Goal: Task Accomplishment & Management: Manage account settings

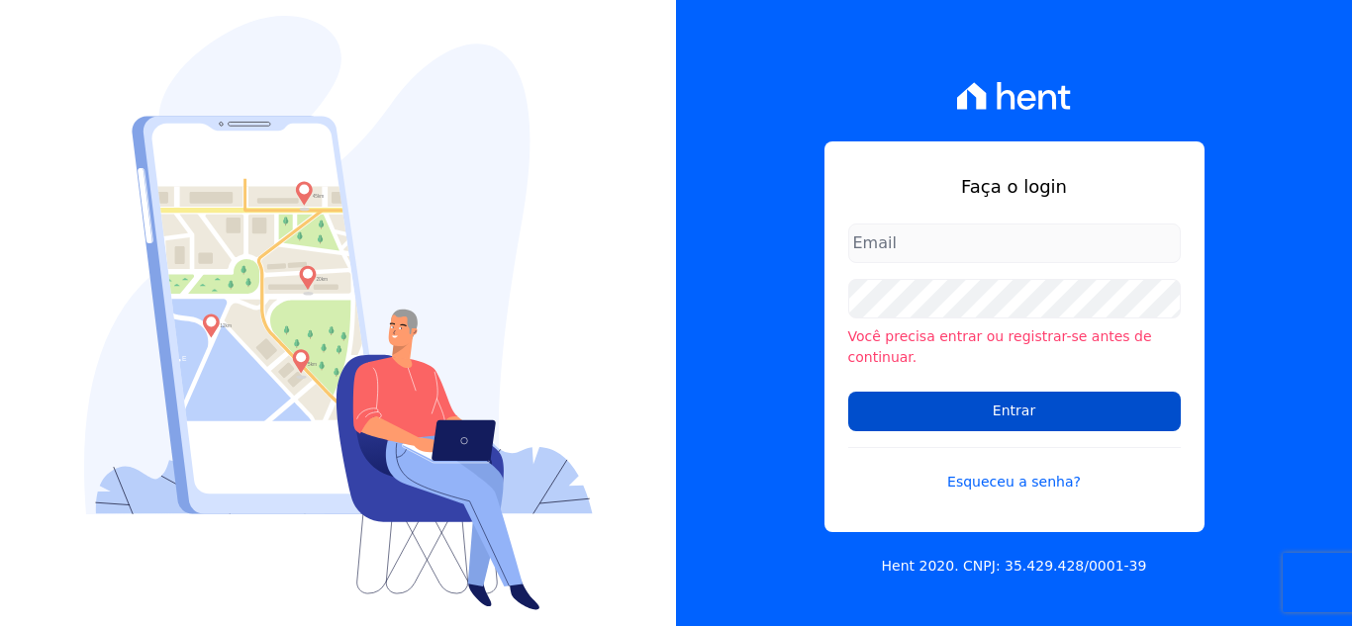
type input "[EMAIL_ADDRESS][DOMAIN_NAME]"
click at [966, 414] on input "Entrar" at bounding box center [1014, 412] width 332 height 40
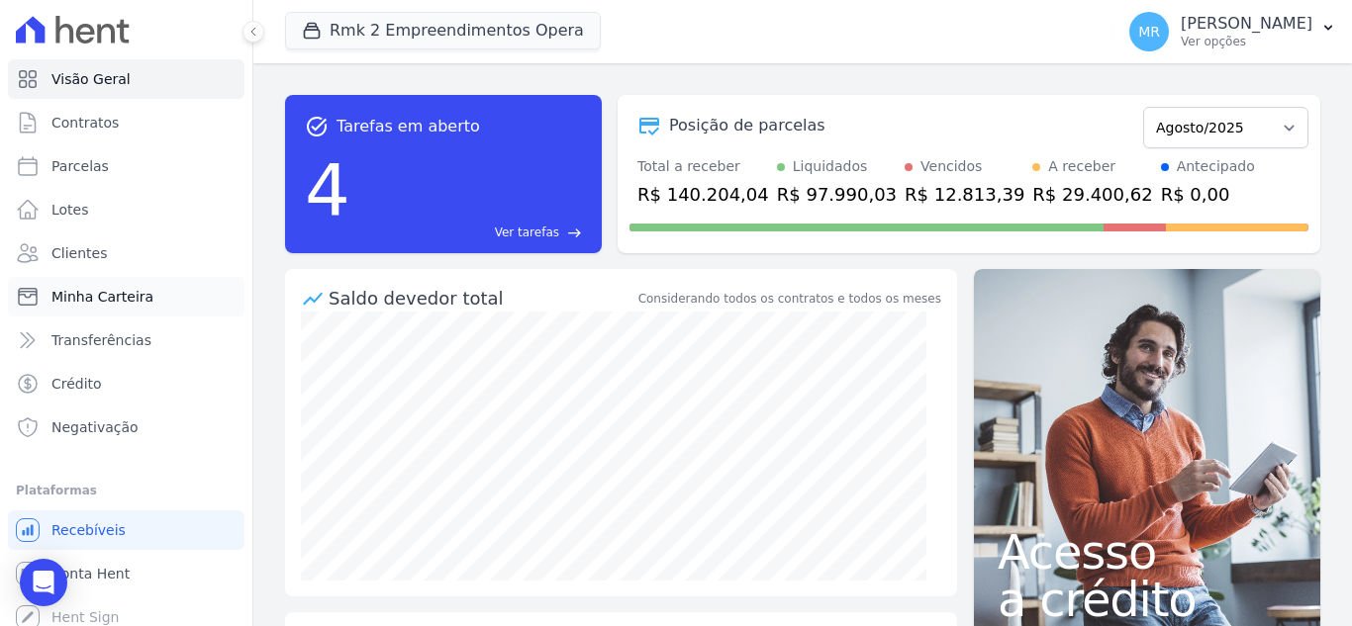
click at [128, 303] on span "Minha Carteira" at bounding box center [102, 297] width 102 height 20
click at [89, 301] on span "Minha Carteira" at bounding box center [102, 297] width 102 height 20
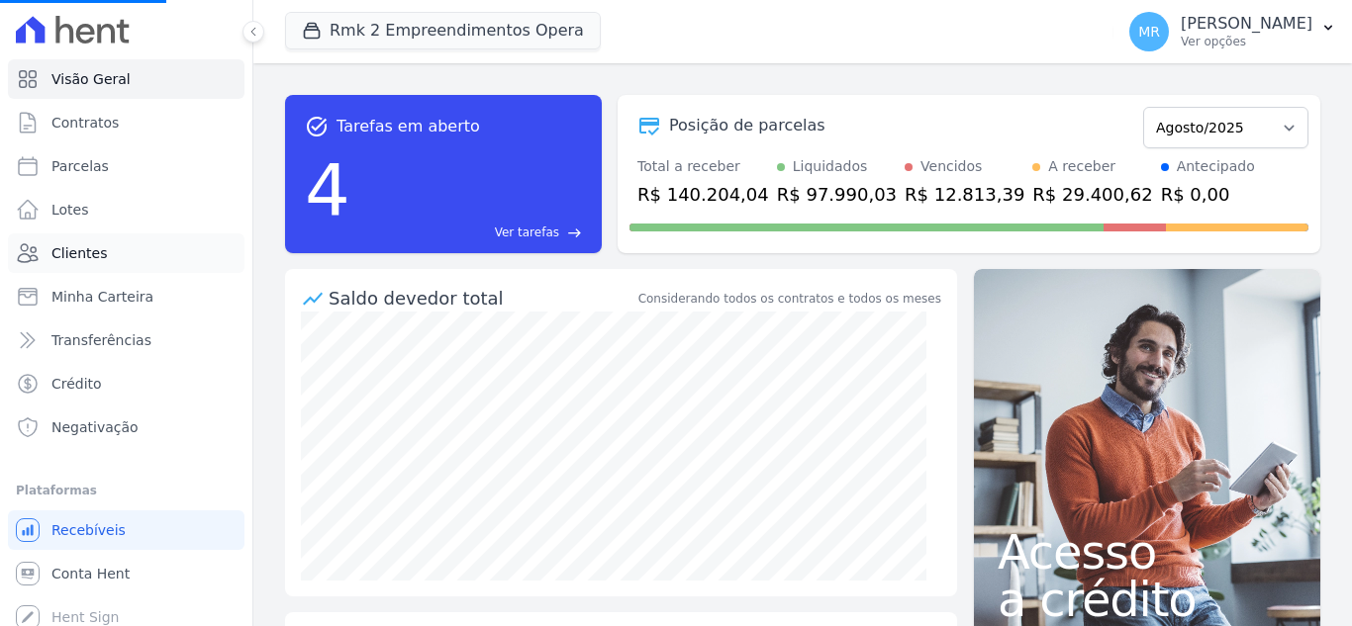
click at [91, 257] on span "Clientes" at bounding box center [78, 253] width 55 height 20
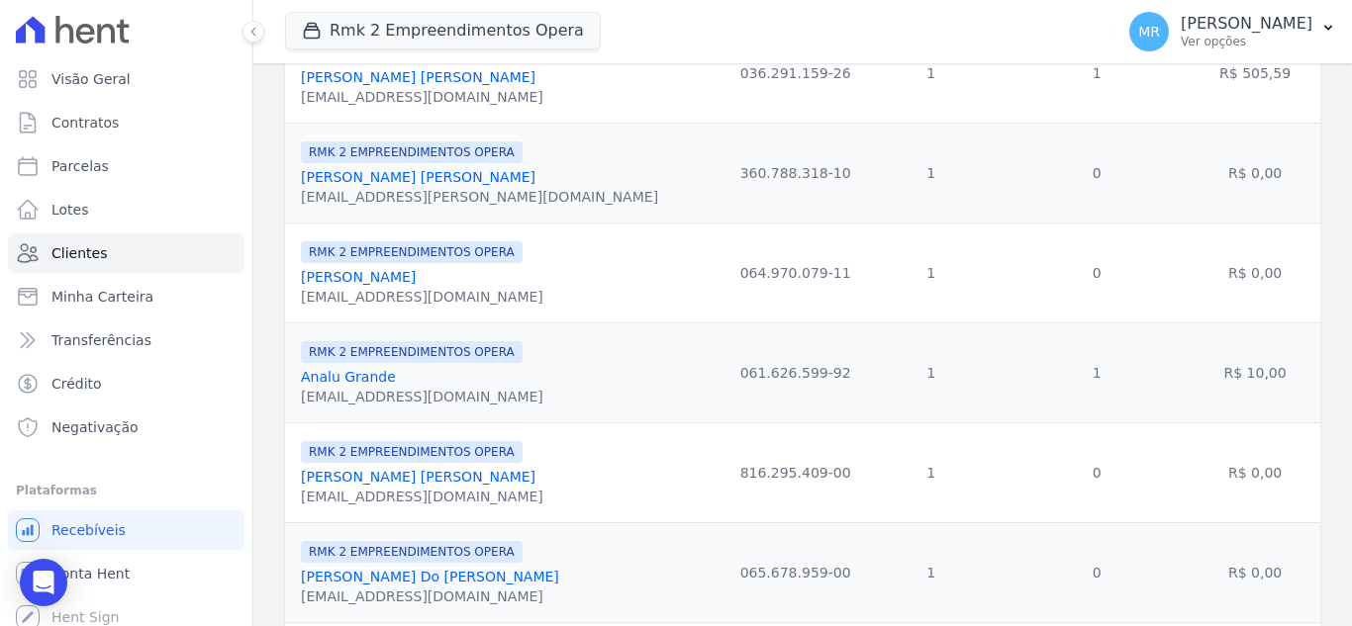
scroll to position [594, 0]
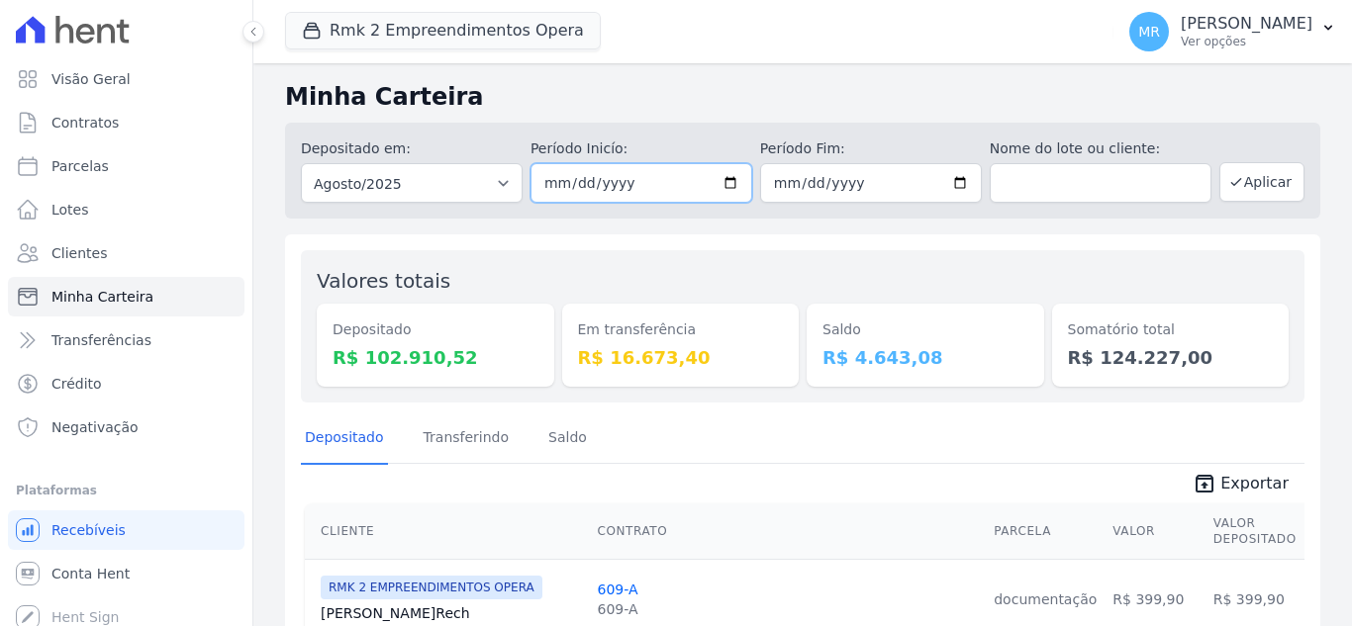
click at [728, 181] on input "2025-08-01" at bounding box center [641, 183] width 222 height 40
type input "[DATE]"
click at [1266, 186] on button "Aplicar" at bounding box center [1261, 182] width 85 height 40
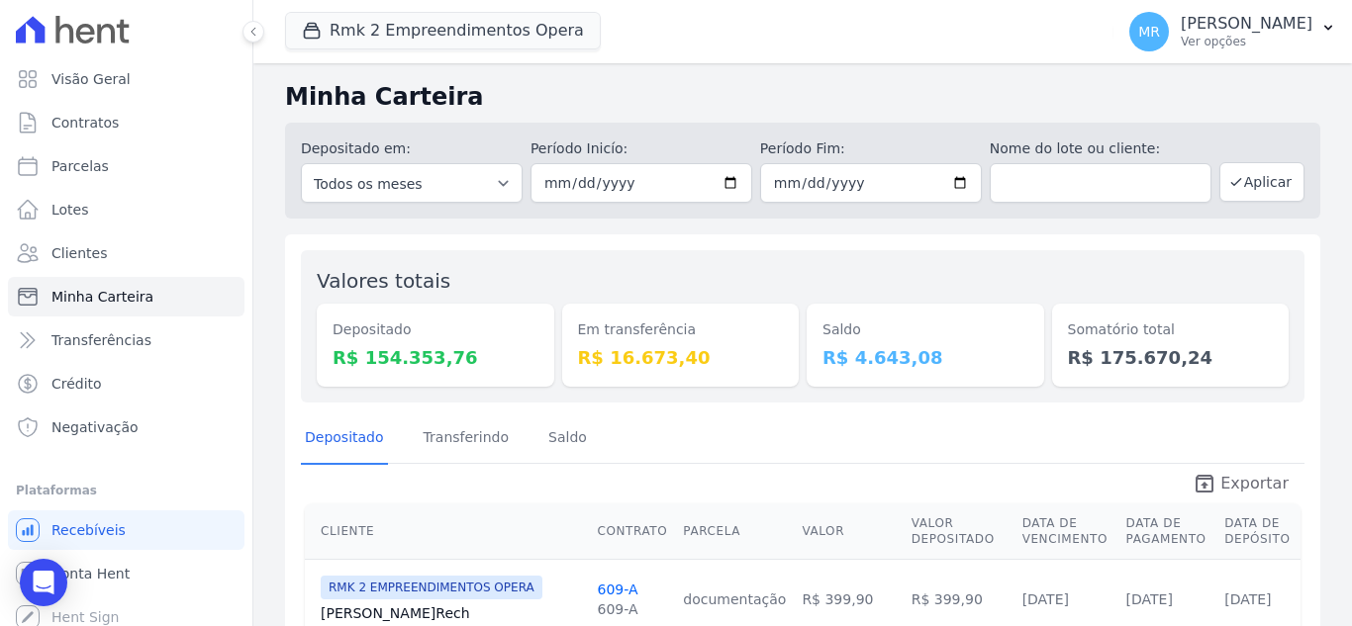
click at [1222, 494] on span "Exportar" at bounding box center [1254, 484] width 68 height 24
